Goal: Transaction & Acquisition: Purchase product/service

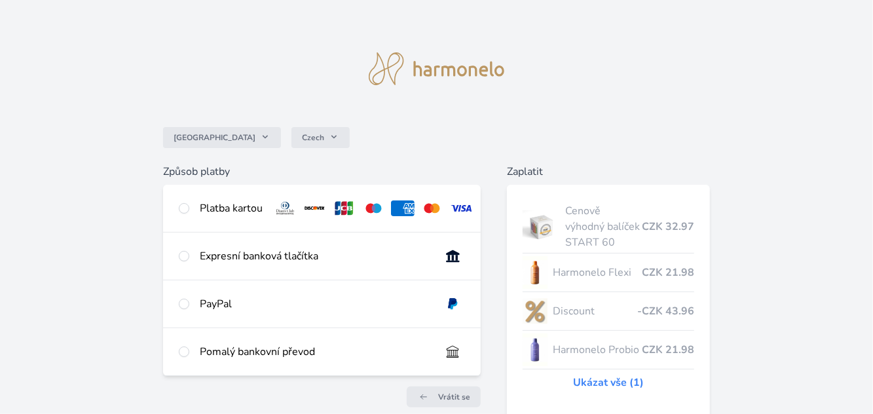
click at [622, 382] on link "Ukázat vše (1)" at bounding box center [608, 383] width 71 height 16
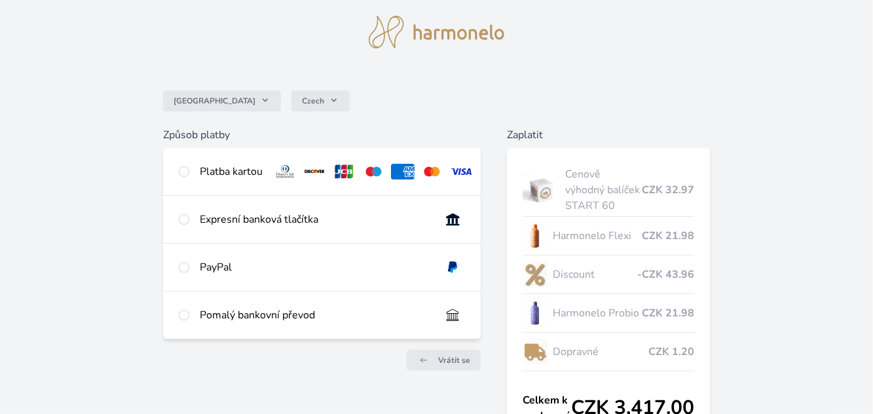
scroll to position [63, 0]
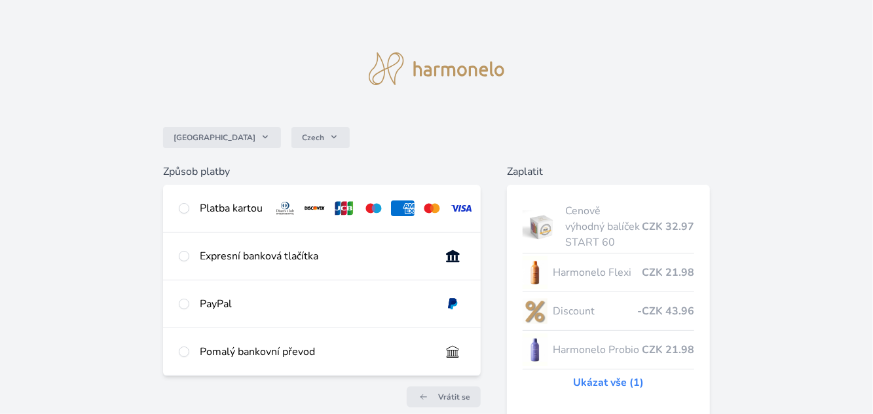
click at [31, 356] on div "Česko Czech Způsob platby Platba kartou Číslo karty <p>Your browser does not su…" at bounding box center [436, 263] width 873 height 527
click at [188, 208] on input "radio" at bounding box center [184, 208] width 10 height 10
radio input "true"
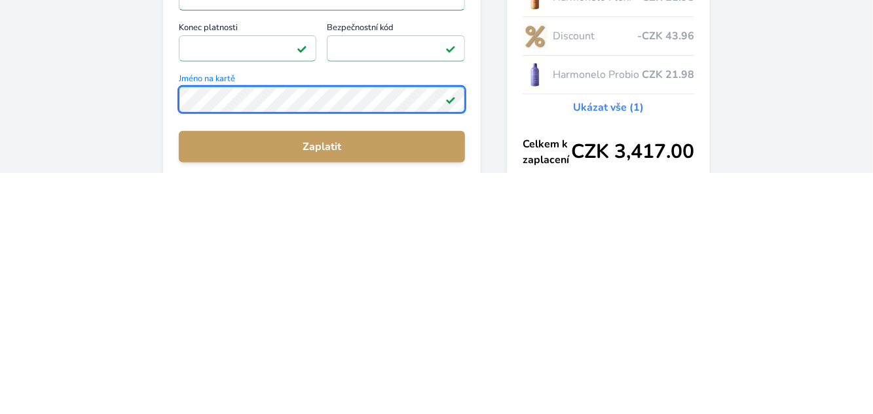
scroll to position [47, 0]
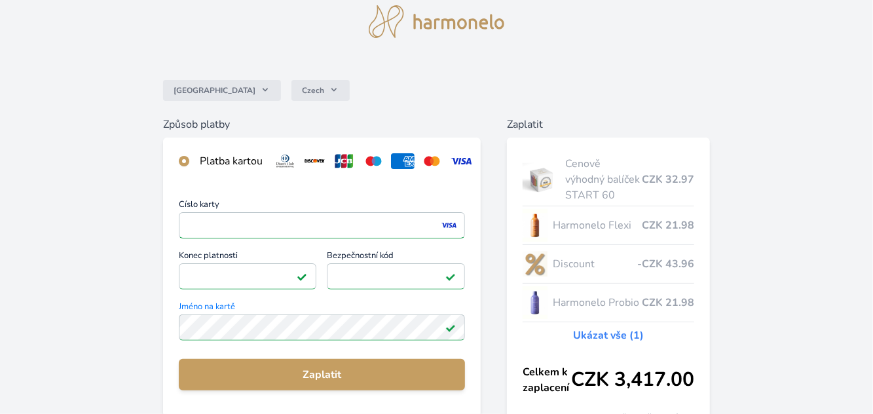
click at [396, 371] on span "Zaplatit" at bounding box center [321, 375] width 265 height 16
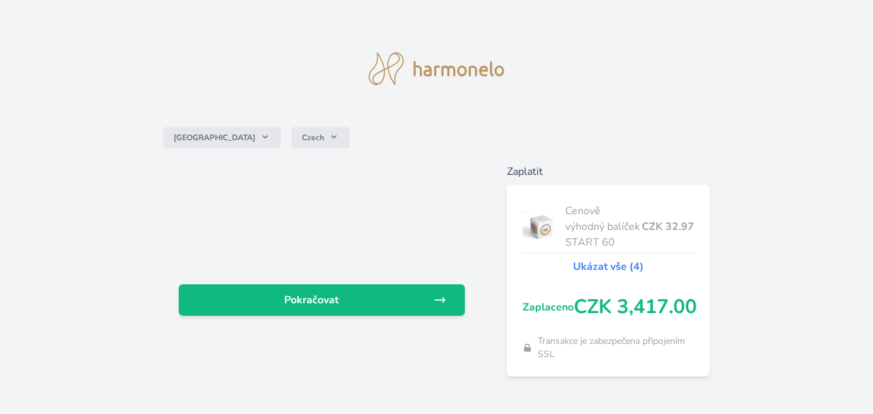
click at [355, 308] on span "Pokračovat" at bounding box center [311, 300] width 244 height 16
